Goal: Book appointment/travel/reservation

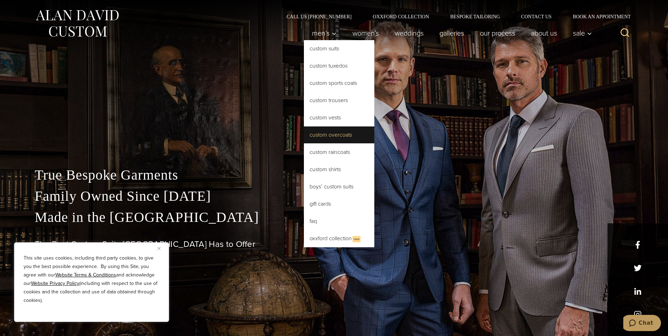
click at [328, 134] on link "Custom Overcoats" at bounding box center [339, 134] width 70 height 17
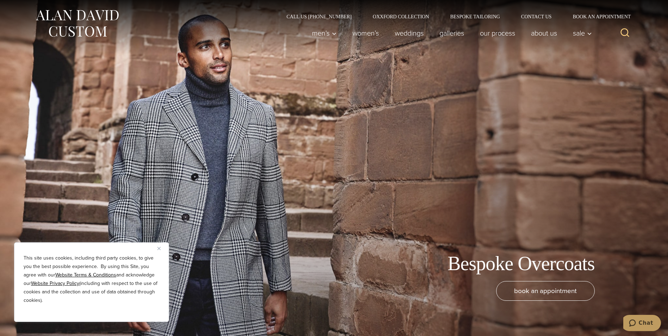
click at [160, 247] on img "Close" at bounding box center [158, 248] width 3 height 3
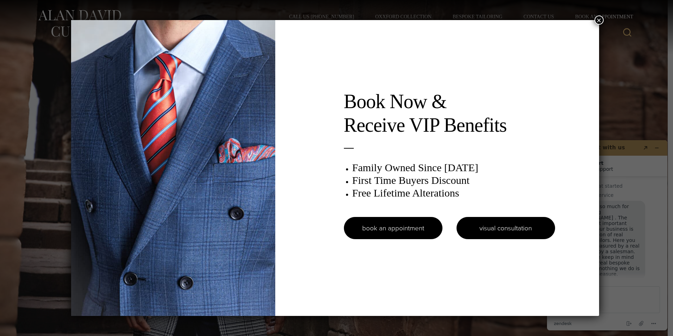
click at [529, 225] on link "visual consultation" at bounding box center [506, 228] width 99 height 22
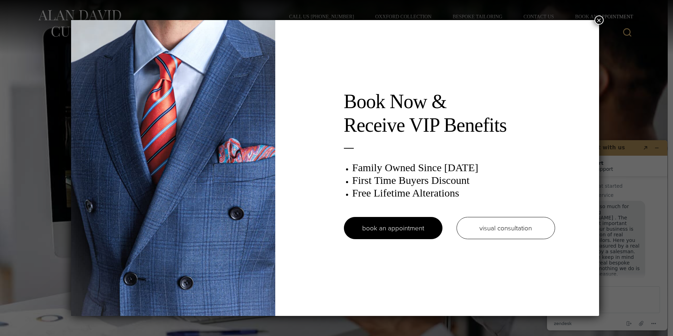
click at [600, 19] on button "×" at bounding box center [599, 19] width 9 height 9
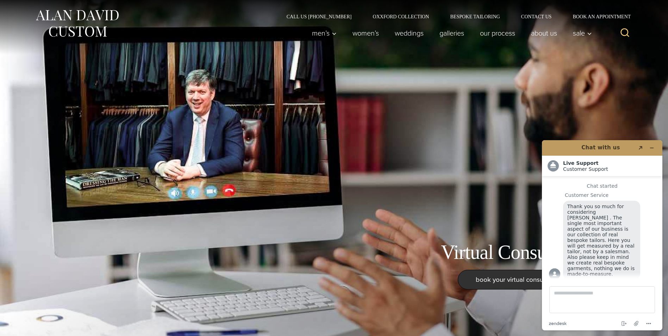
scroll to position [9, 0]
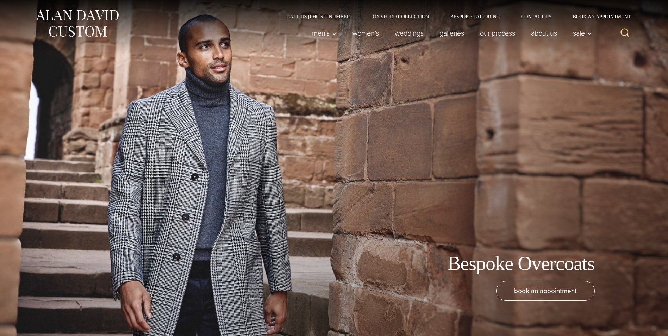
scroll to position [9, 0]
